Goal: Task Accomplishment & Management: Manage account settings

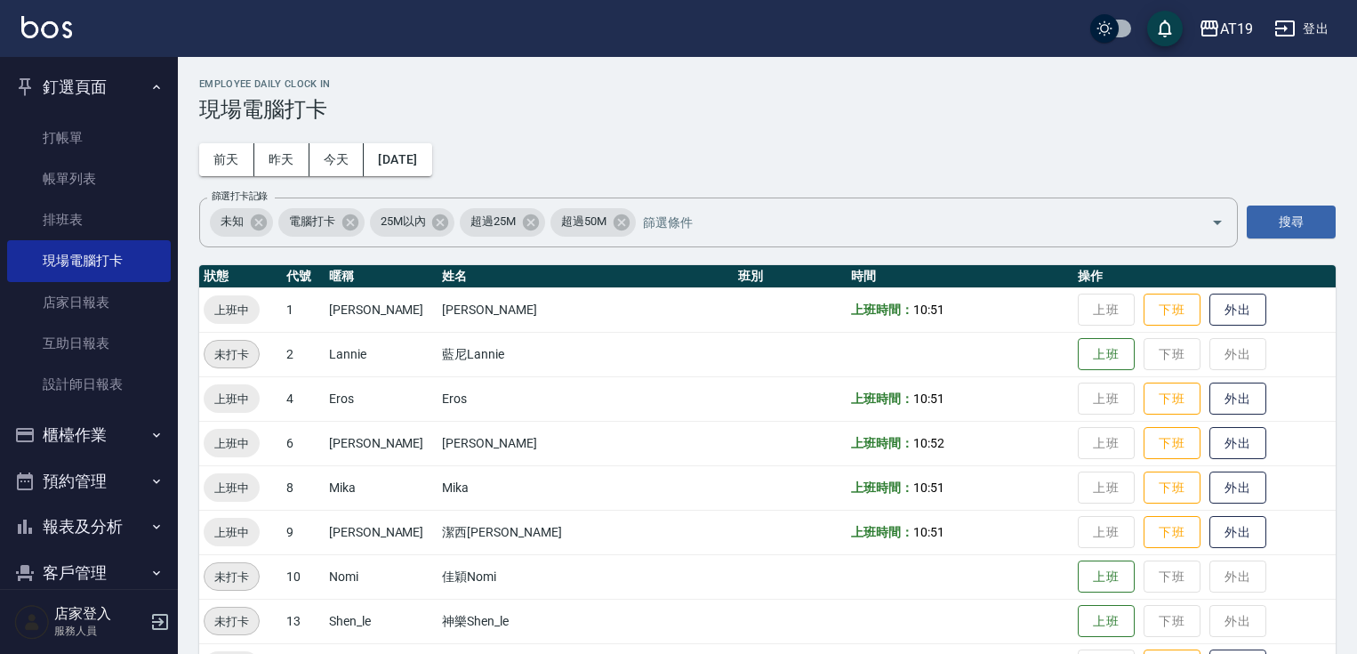
scroll to position [144, 0]
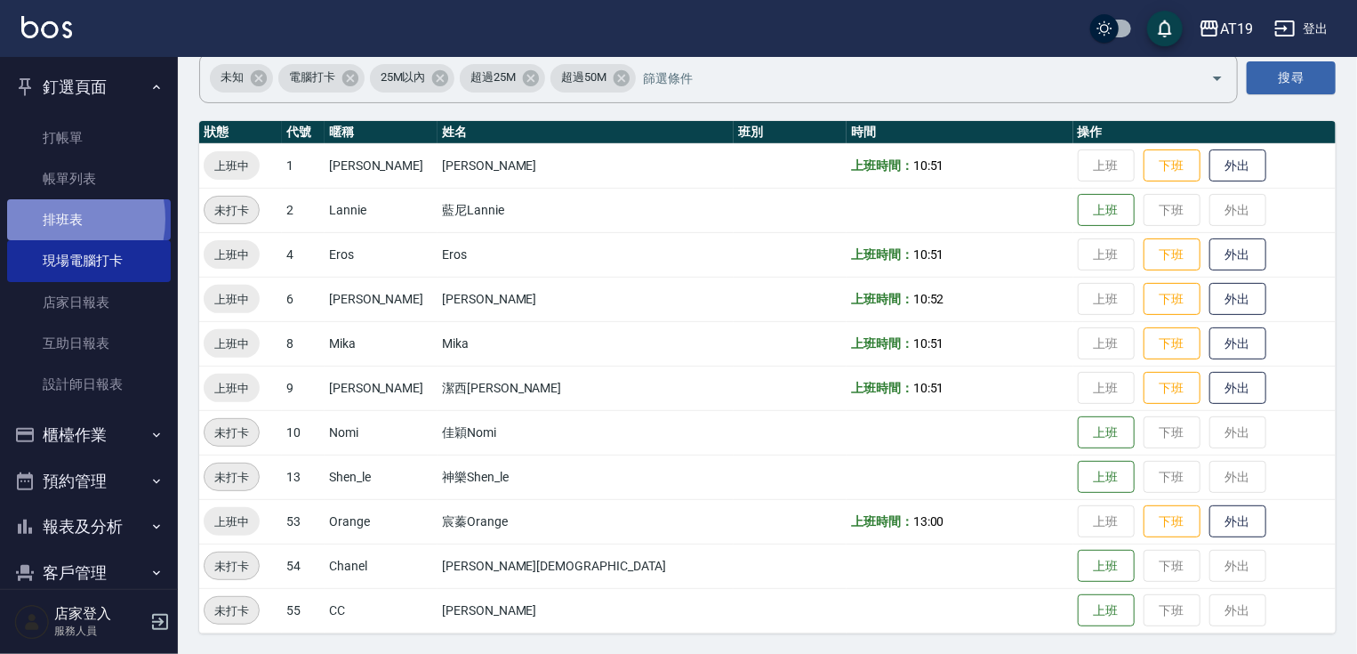
click at [55, 219] on link "排班表" at bounding box center [89, 219] width 164 height 41
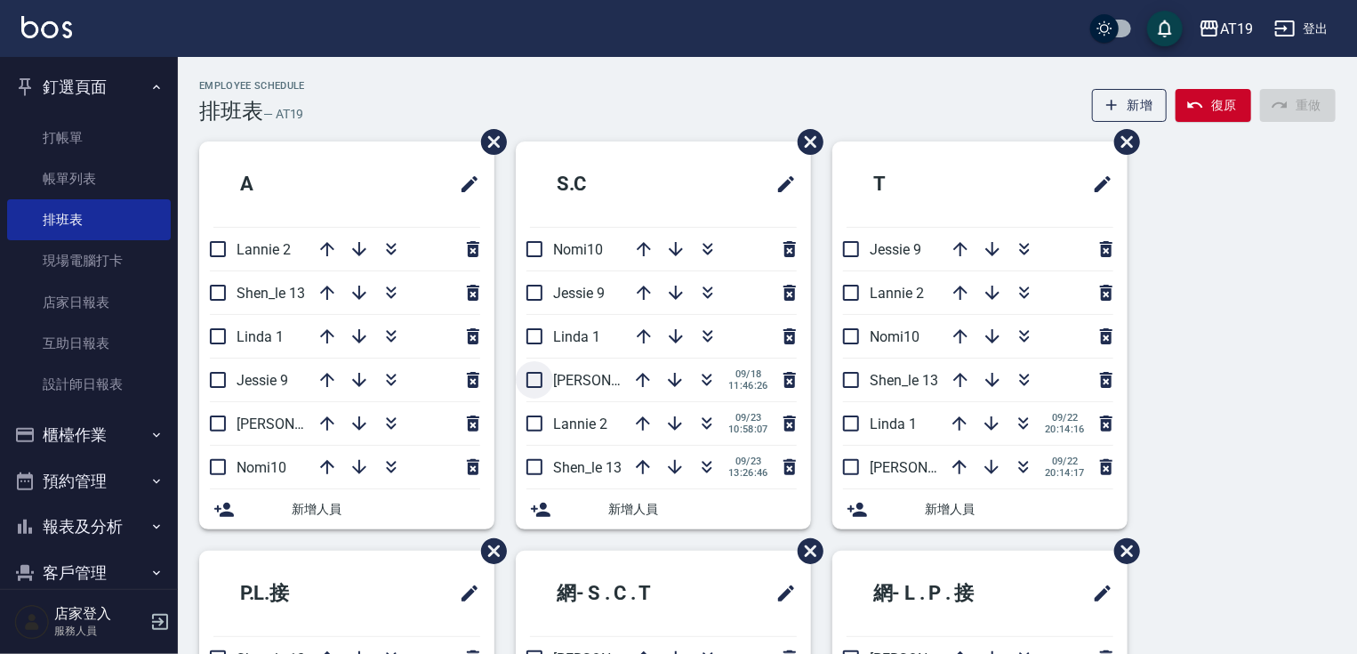
click at [535, 382] on input "checkbox" at bounding box center [534, 379] width 37 height 37
checkbox input "true"
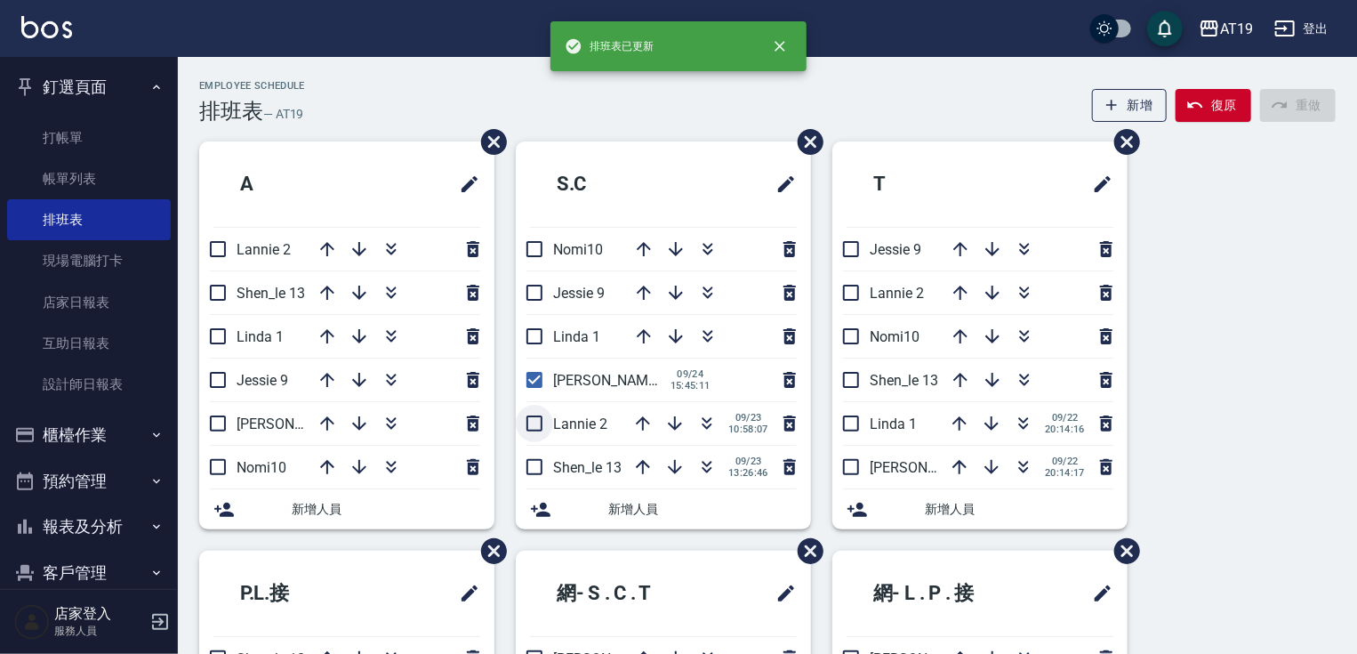
click at [537, 424] on input "checkbox" at bounding box center [534, 423] width 37 height 37
checkbox input "true"
drag, startPoint x: 534, startPoint y: 465, endPoint x: 598, endPoint y: 479, distance: 65.6
click at [535, 467] on input "checkbox" at bounding box center [534, 466] width 37 height 37
checkbox input "true"
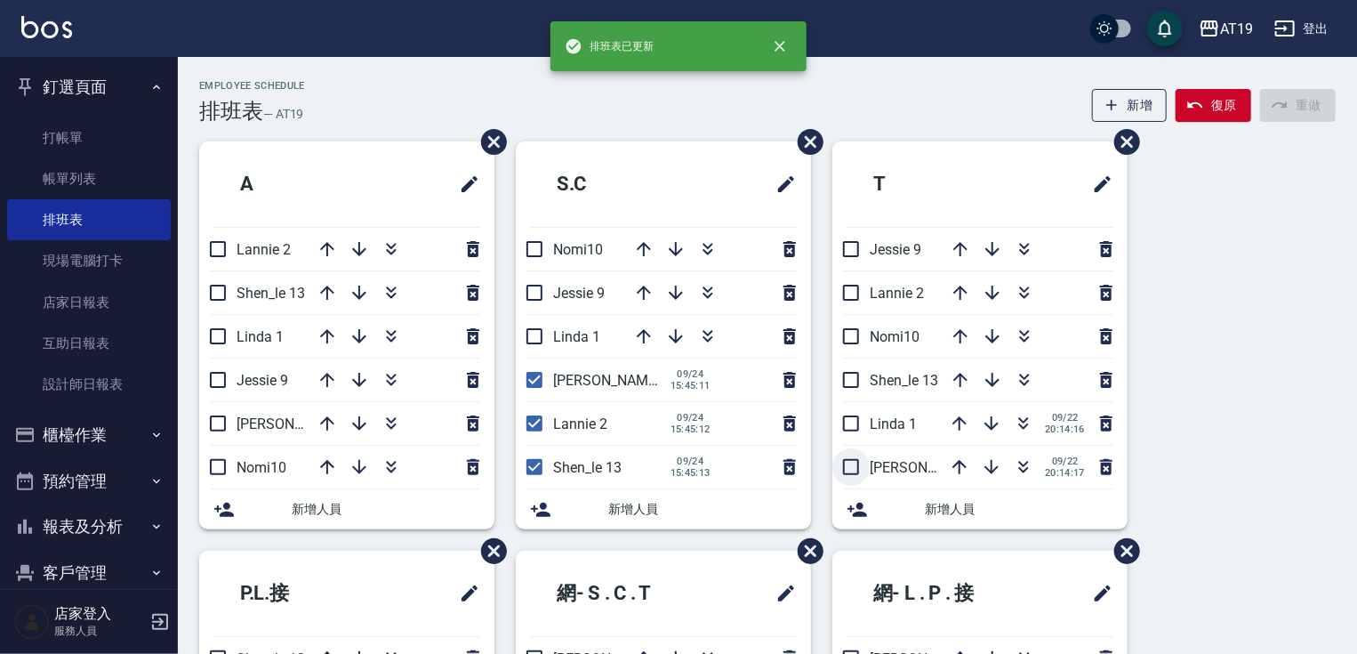
click at [850, 461] on input "checkbox" at bounding box center [851, 466] width 37 height 37
checkbox input "true"
click at [851, 422] on input "checkbox" at bounding box center [851, 423] width 37 height 37
checkbox input "true"
click at [538, 375] on input "checkbox" at bounding box center [534, 379] width 37 height 37
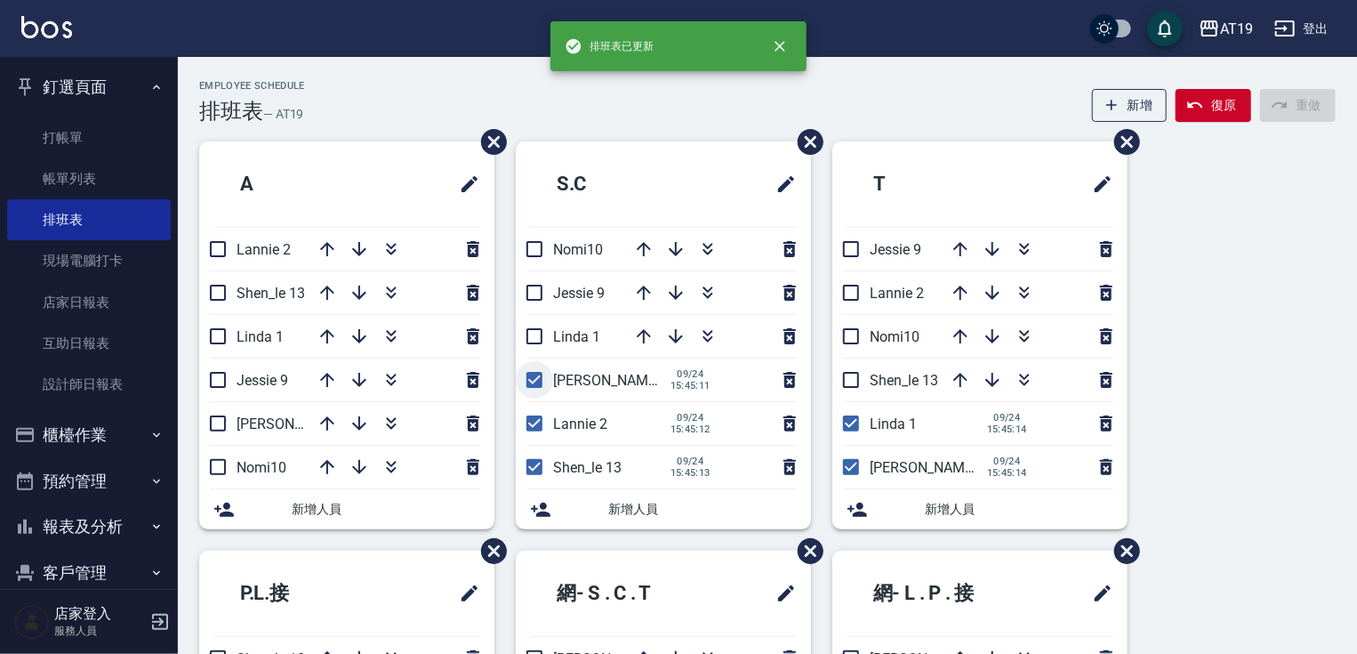
checkbox input "false"
click at [532, 426] on input "checkbox" at bounding box center [534, 423] width 37 height 37
checkbox input "false"
drag, startPoint x: 527, startPoint y: 467, endPoint x: 560, endPoint y: 474, distance: 33.7
click at [527, 468] on input "checkbox" at bounding box center [534, 466] width 37 height 37
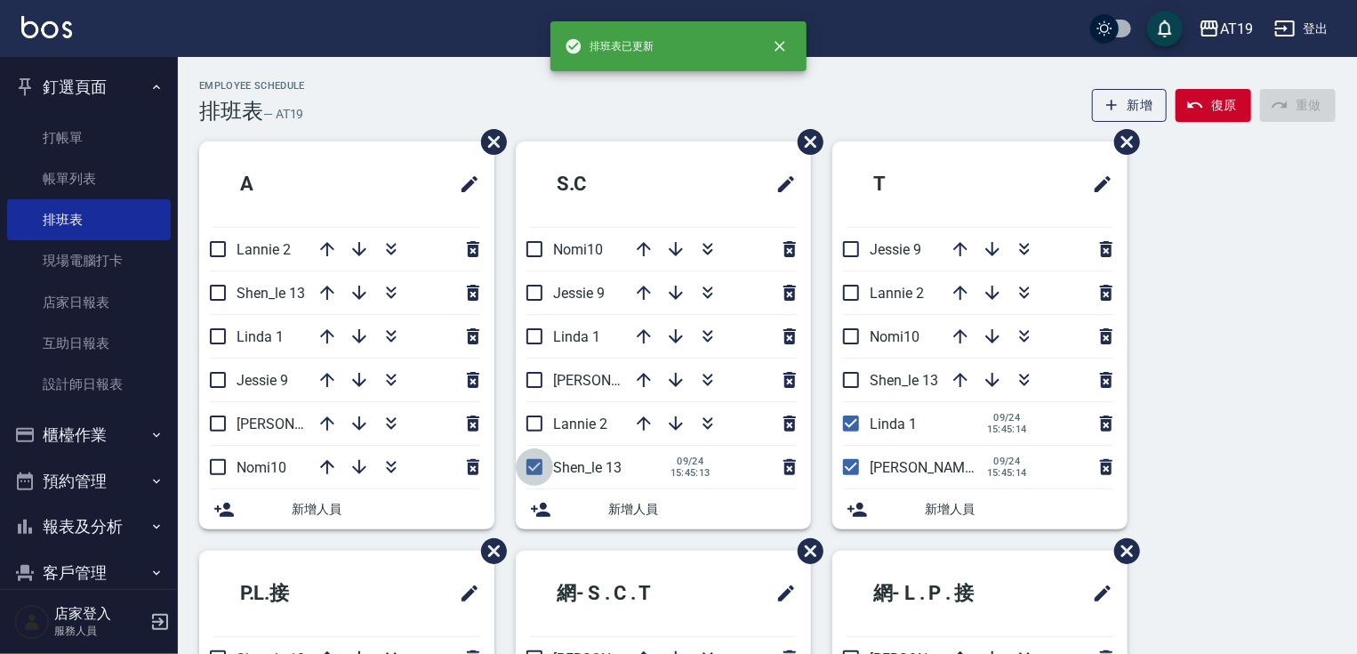
checkbox input "false"
click at [850, 463] on input "checkbox" at bounding box center [851, 466] width 37 height 37
checkbox input "false"
click at [850, 416] on input "checkbox" at bounding box center [851, 423] width 37 height 37
checkbox input "false"
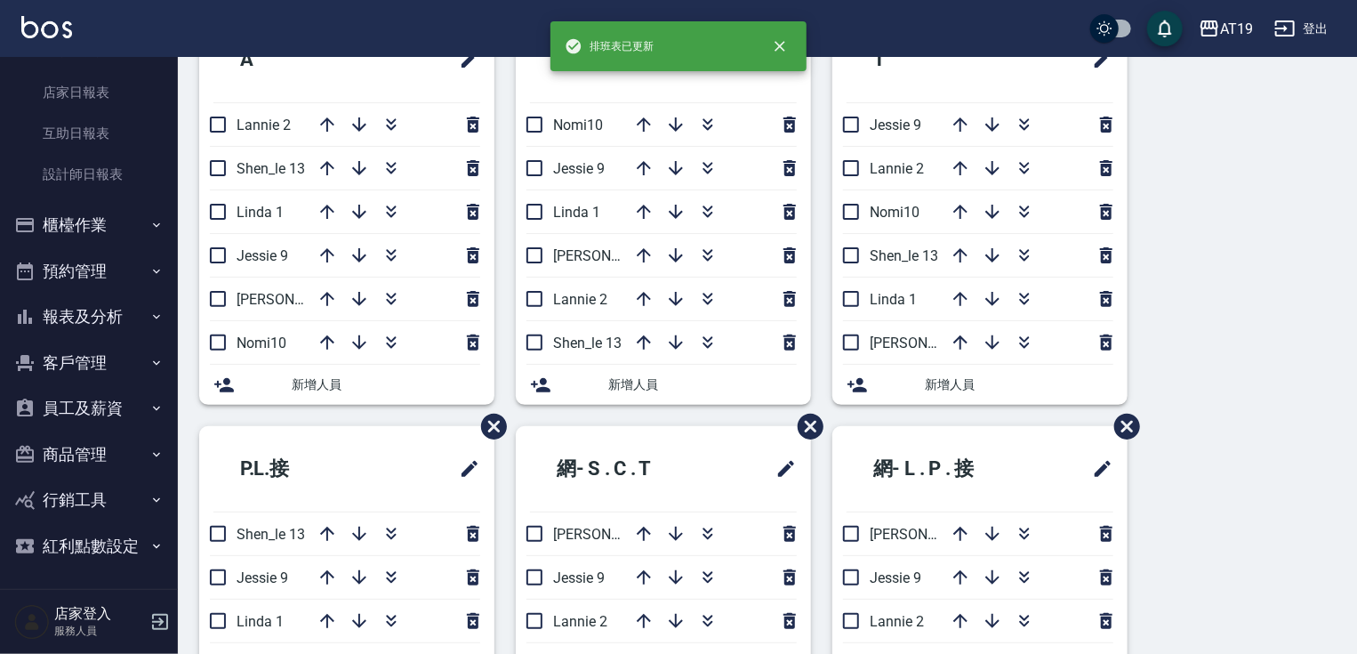
scroll to position [310, 0]
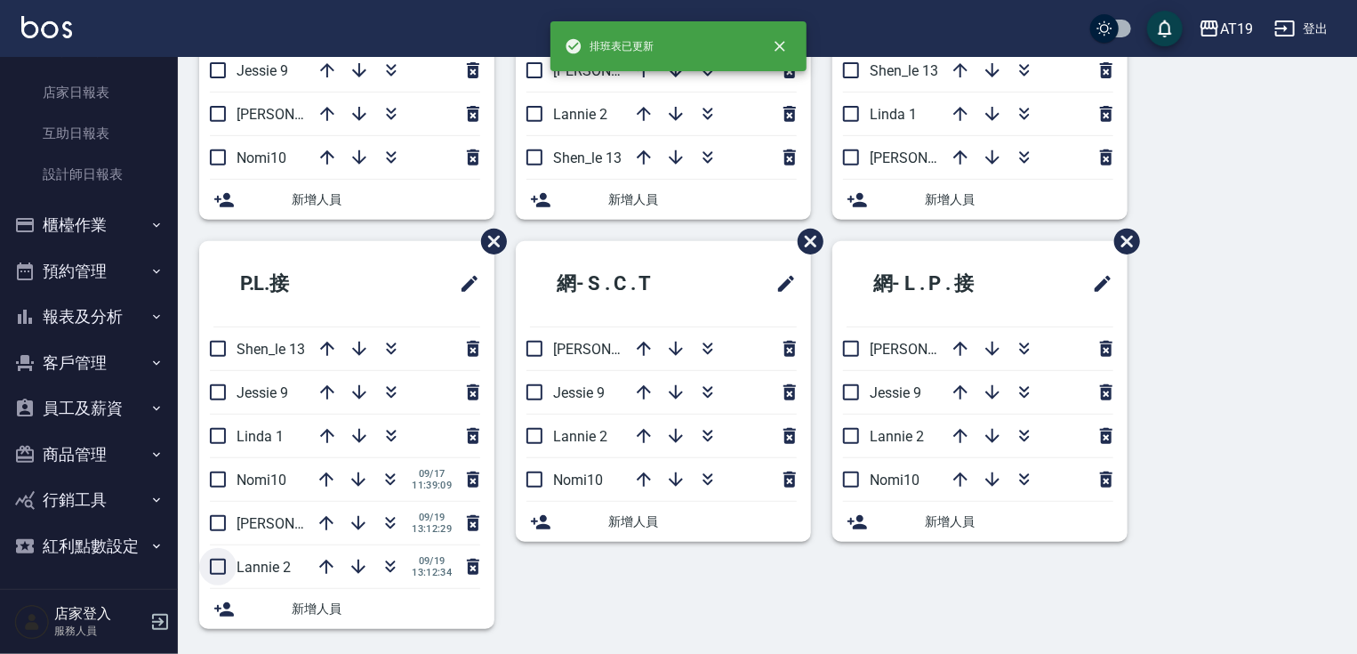
click at [222, 562] on input "checkbox" at bounding box center [217, 566] width 37 height 37
checkbox input "true"
click at [222, 519] on input "checkbox" at bounding box center [217, 522] width 37 height 37
checkbox input "true"
click at [213, 472] on input "checkbox" at bounding box center [217, 479] width 37 height 37
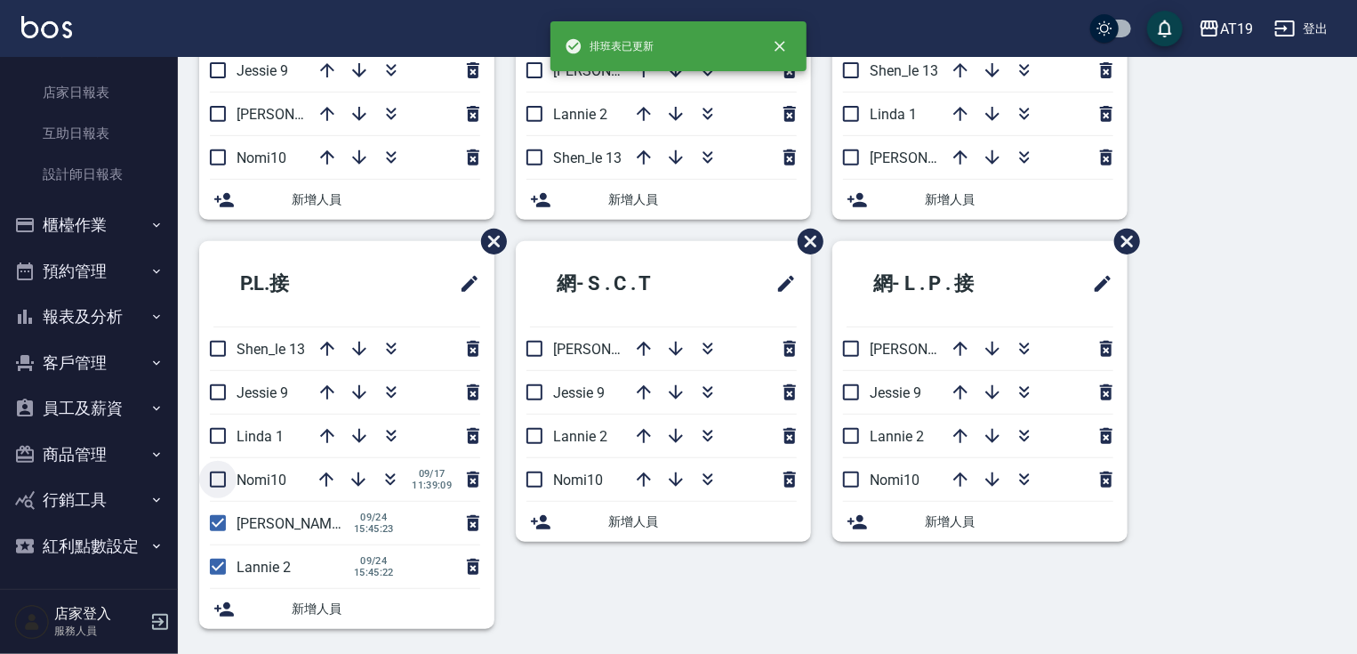
checkbox input "true"
click at [219, 560] on input "checkbox" at bounding box center [217, 566] width 37 height 37
checkbox input "false"
click at [220, 516] on input "checkbox" at bounding box center [217, 522] width 37 height 37
checkbox input "false"
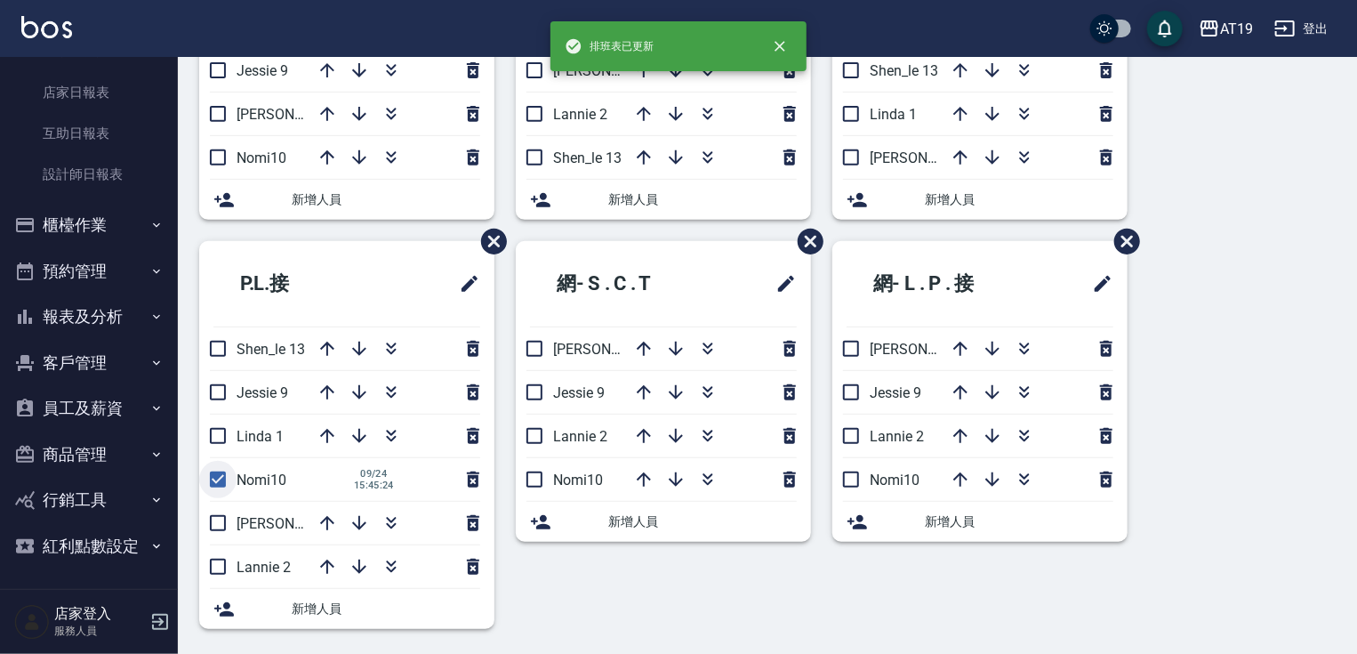
click at [220, 478] on input "checkbox" at bounding box center [217, 479] width 37 height 37
checkbox input "false"
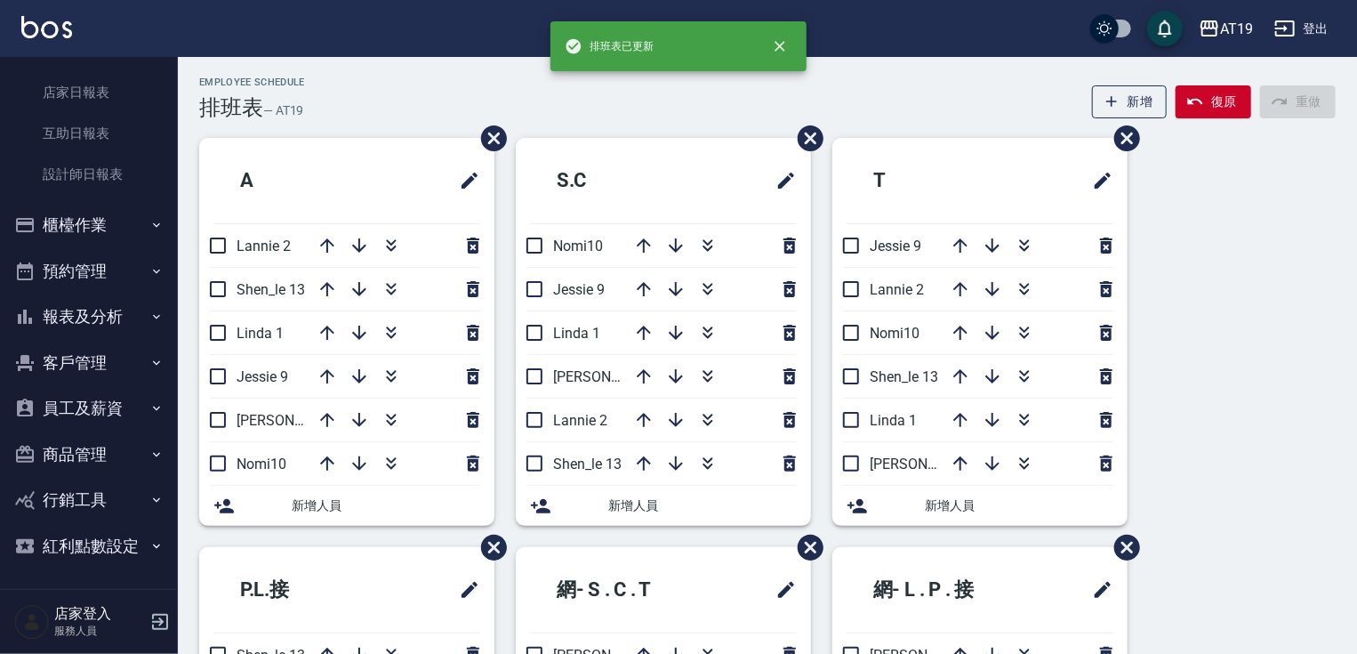
scroll to position [0, 0]
